Goal: Transaction & Acquisition: Purchase product/service

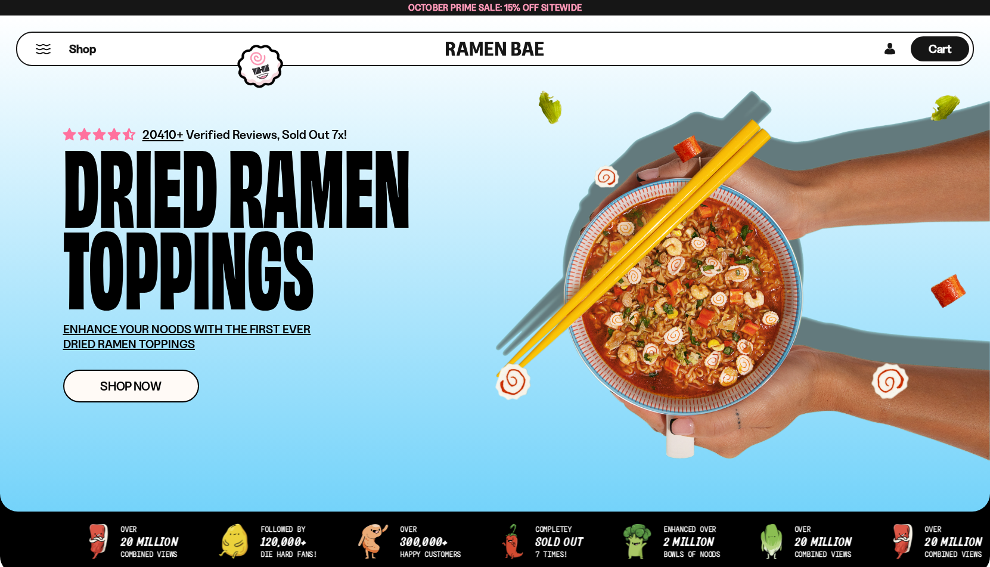
click at [44, 45] on button "Mobile Menu Trigger" at bounding box center [43, 49] width 16 height 10
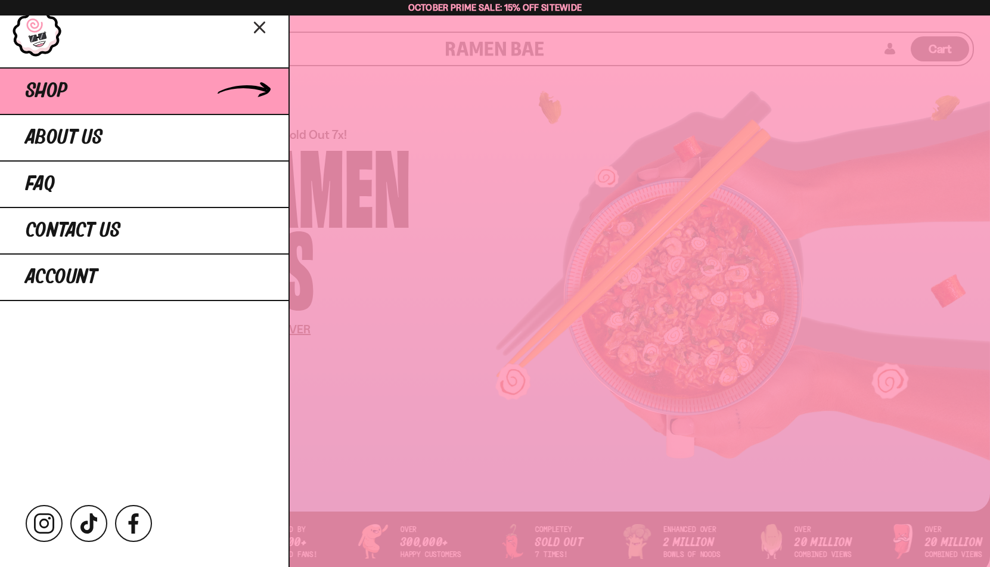
click at [87, 92] on link "Shop" at bounding box center [144, 90] width 289 height 47
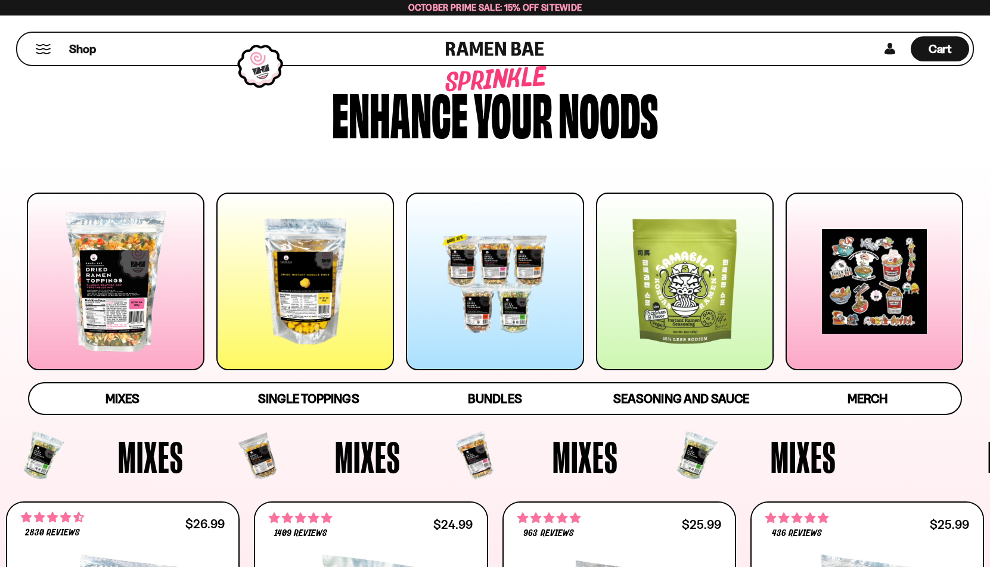
scroll to position [49, 0]
click at [135, 272] on div at bounding box center [116, 281] width 178 height 178
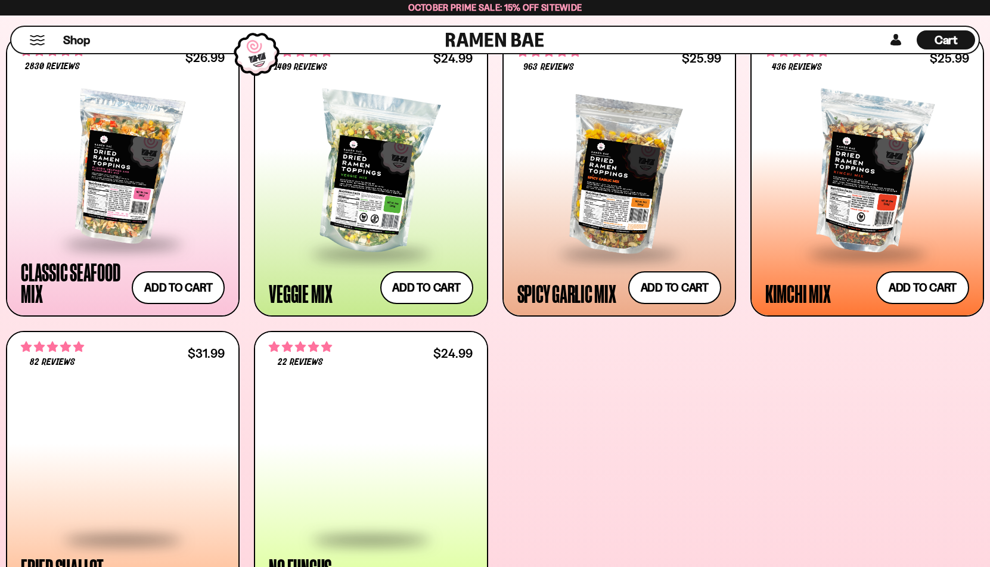
scroll to position [538, 0]
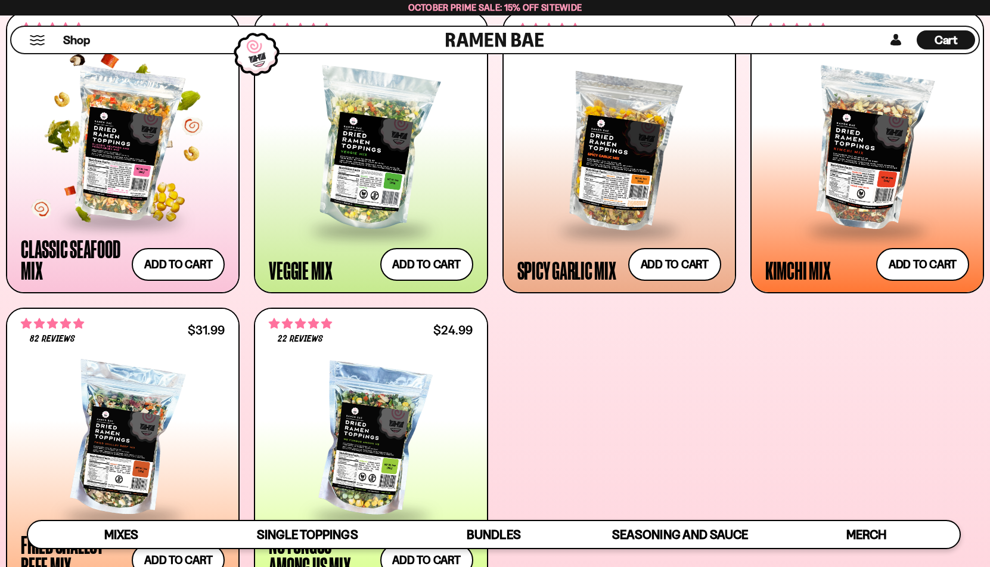
click at [133, 179] on div at bounding box center [123, 145] width 204 height 150
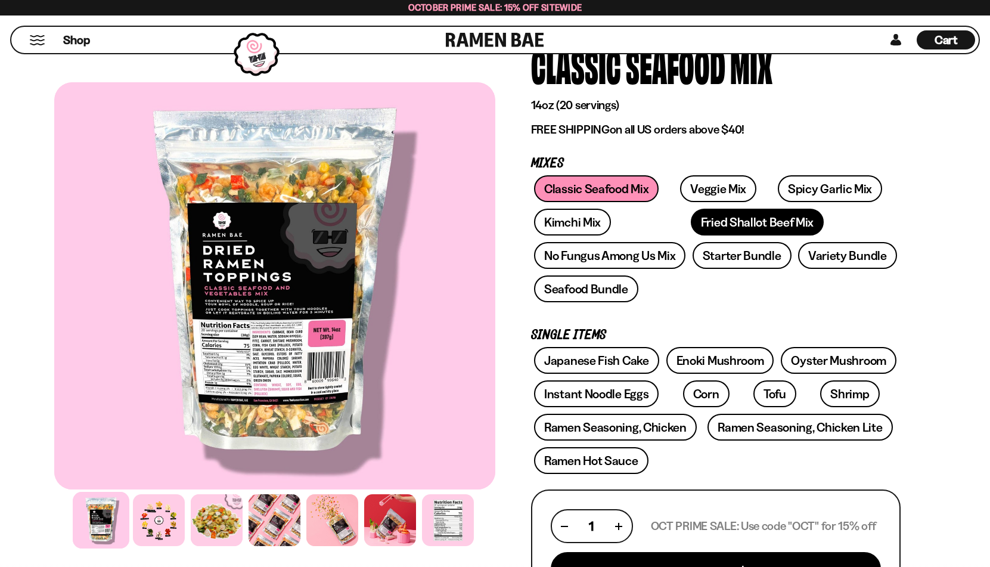
scroll to position [101, 0]
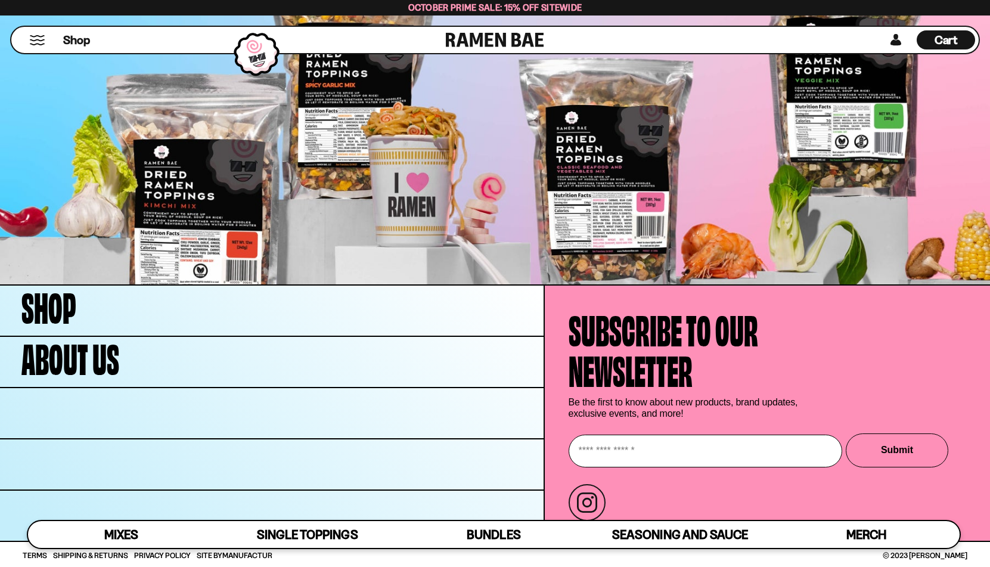
scroll to position [4211, 0]
